Goal: Register for event/course

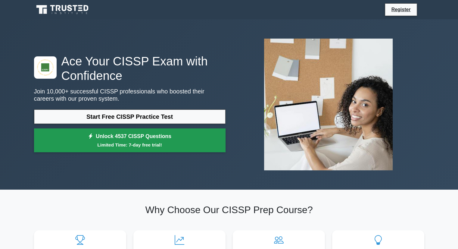
click at [199, 139] on link "Unlock 4537 CISSP Questions Limited Time: 7-day free trial!" at bounding box center [130, 140] width 192 height 24
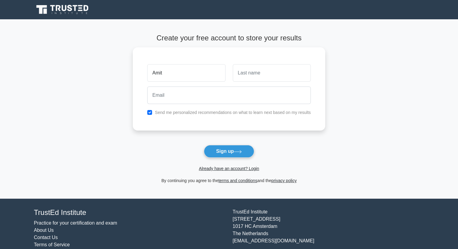
type input "Amit"
type input "V"
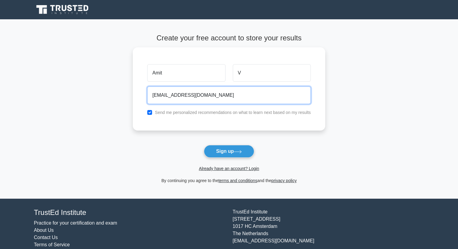
type input "[EMAIL_ADDRESS][DOMAIN_NAME]"
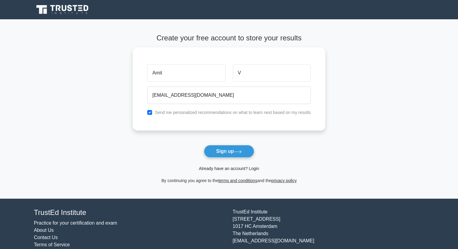
click at [225, 166] on link "Already have an account? Login" at bounding box center [229, 168] width 60 height 5
